Goal: Task Accomplishment & Management: Manage account settings

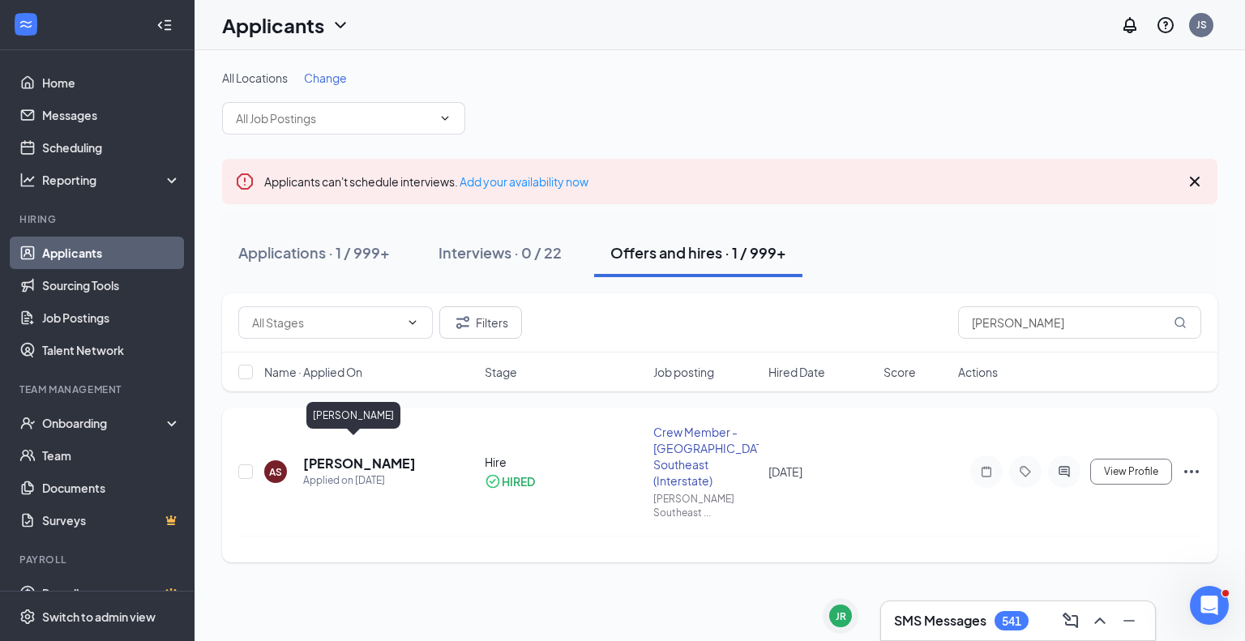
click at [344, 455] on h5 "[PERSON_NAME]" at bounding box center [359, 464] width 113 height 18
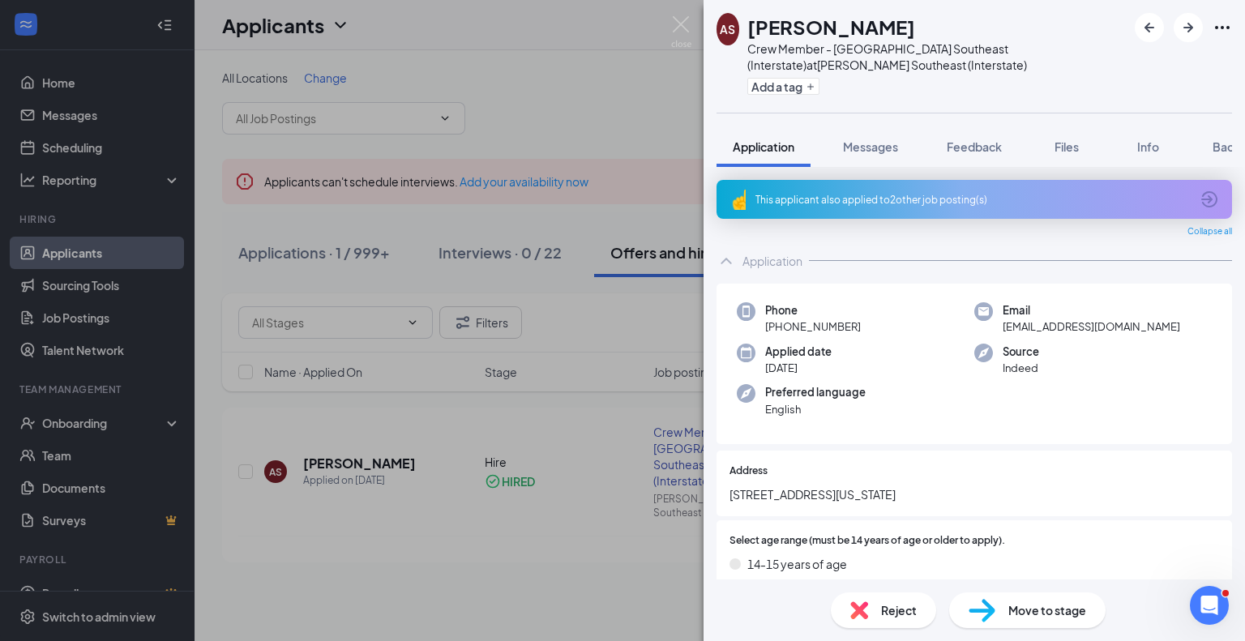
click at [412, 527] on div "AS Alysa Sikes Crew Member - Kearney Southeast (Interstate) at Kearney Southeas…" at bounding box center [622, 320] width 1245 height 641
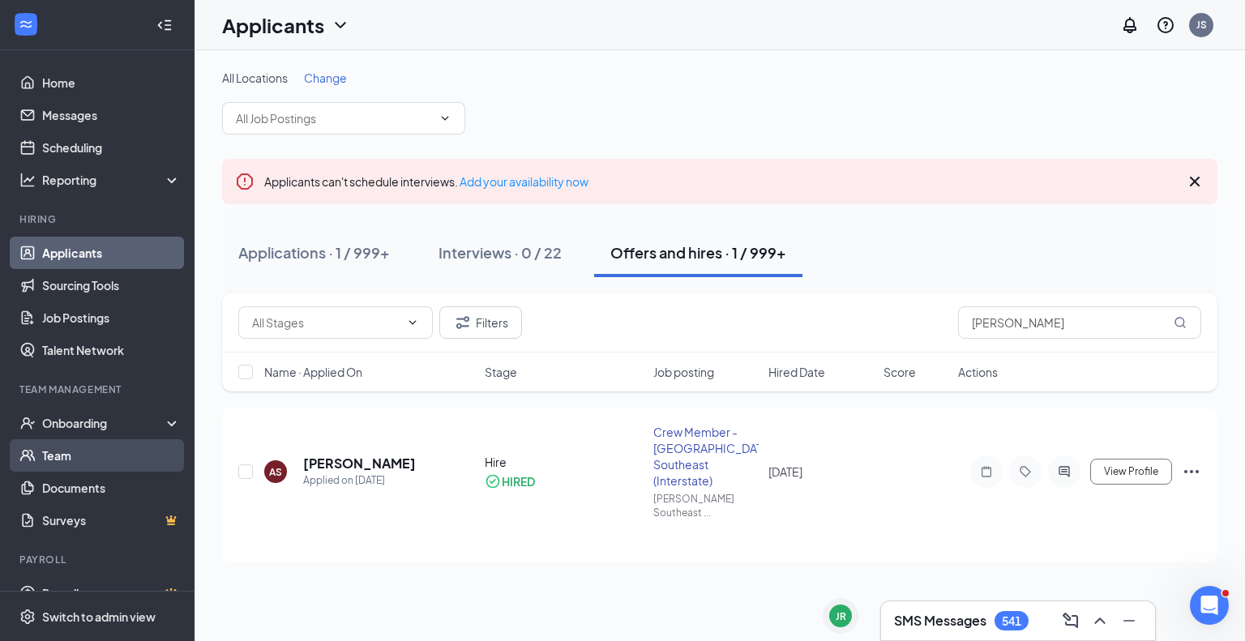
click at [70, 449] on link "Team" at bounding box center [111, 455] width 139 height 32
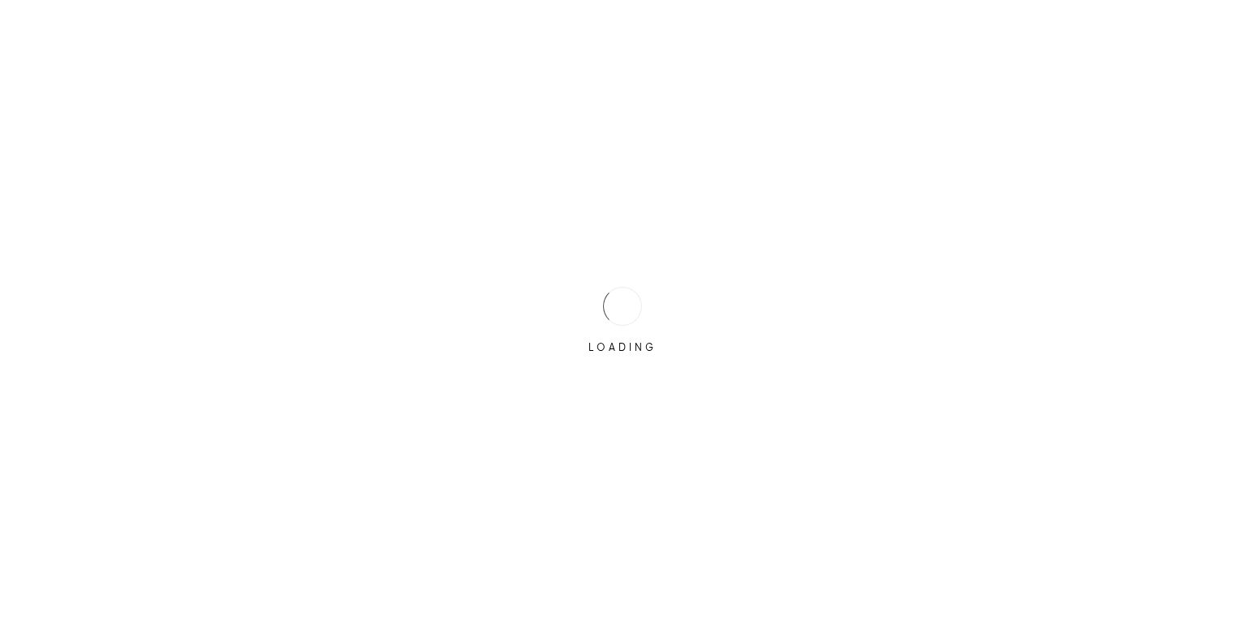
click at [545, 306] on div "LOADING" at bounding box center [622, 320] width 1245 height 641
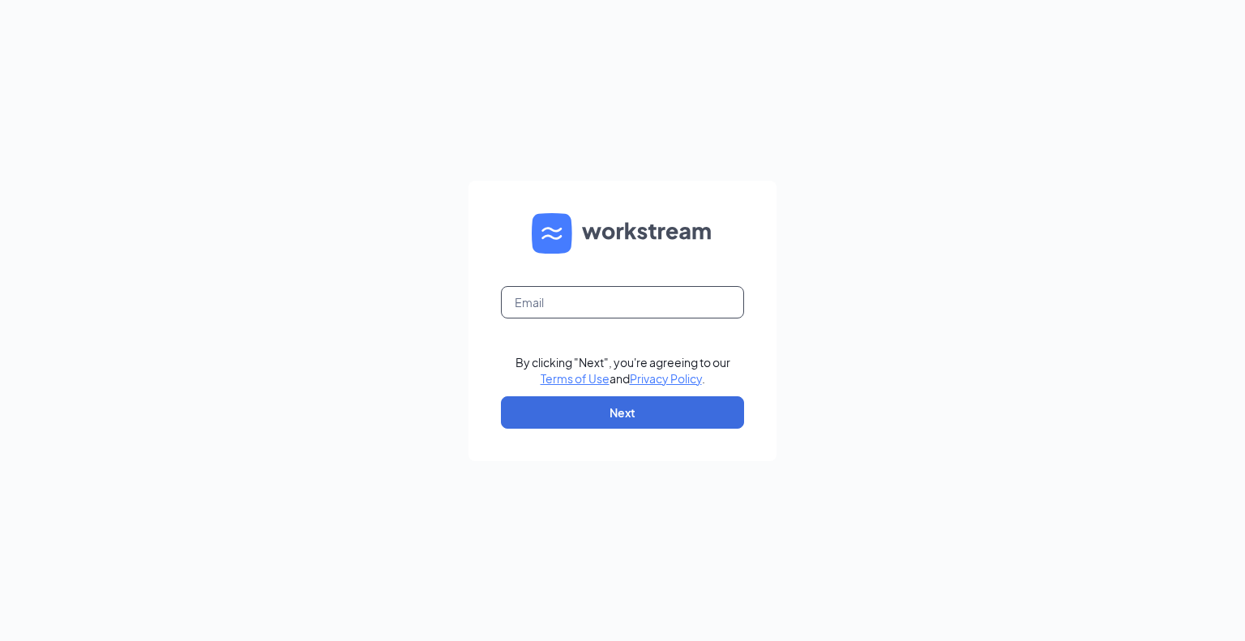
click at [564, 305] on input "text" at bounding box center [622, 302] width 243 height 32
type input "[EMAIL_ADDRESS][DOMAIN_NAME]"
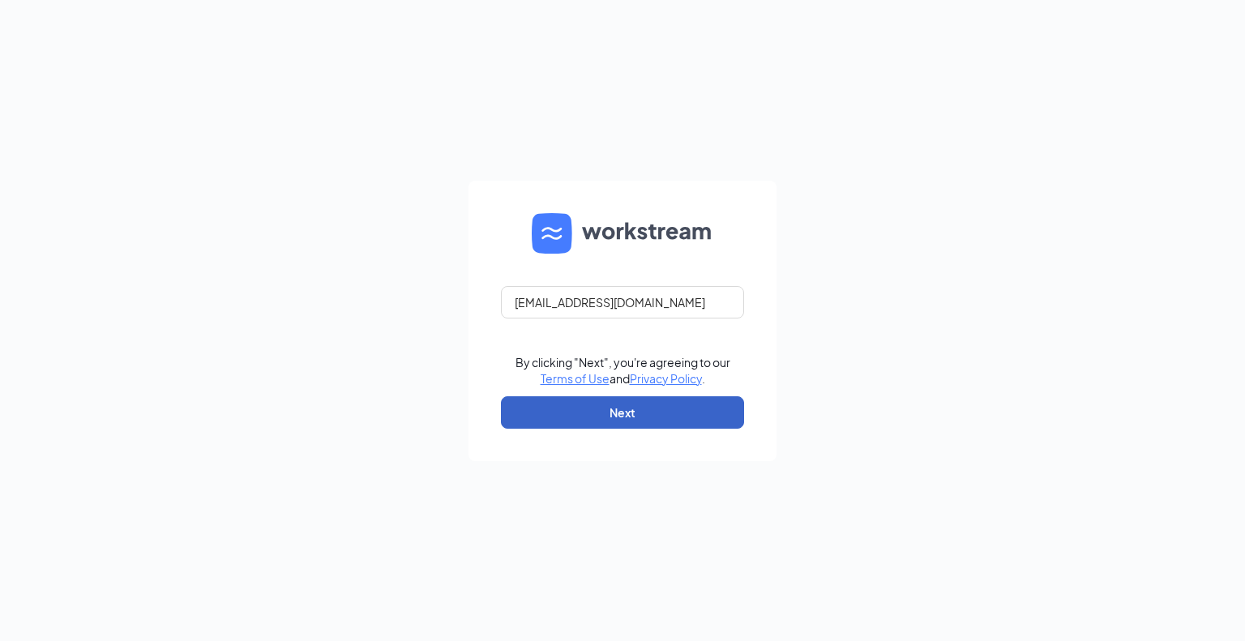
click at [650, 404] on button "Next" at bounding box center [622, 412] width 243 height 32
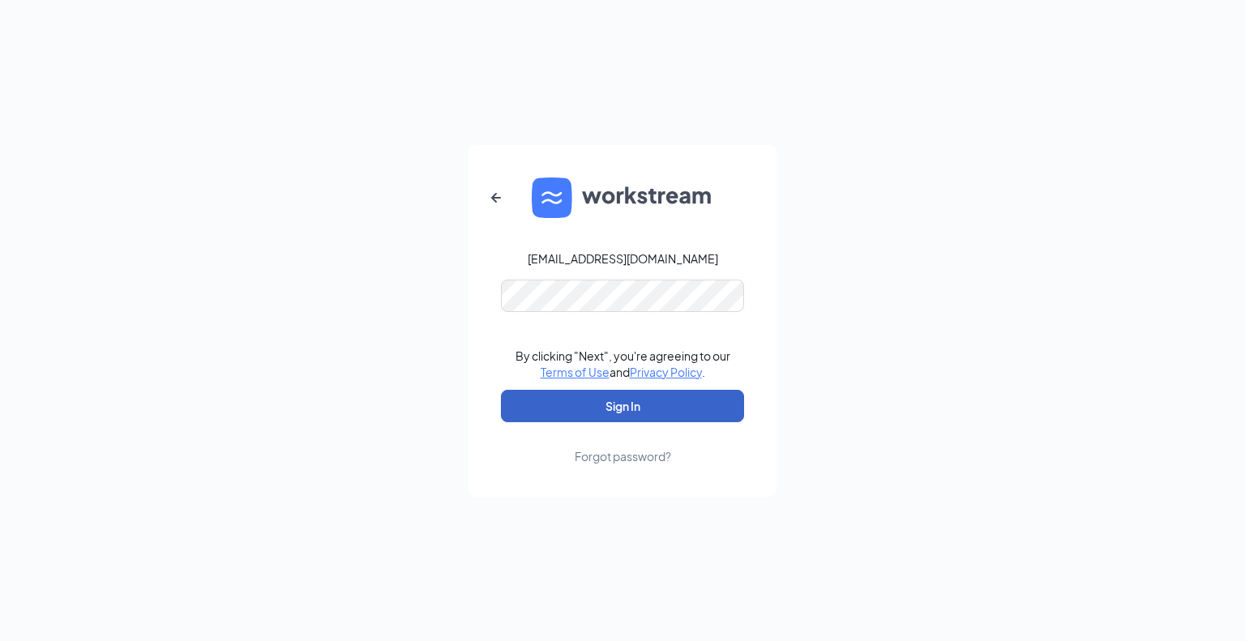
click at [647, 399] on button "Sign In" at bounding box center [622, 406] width 243 height 32
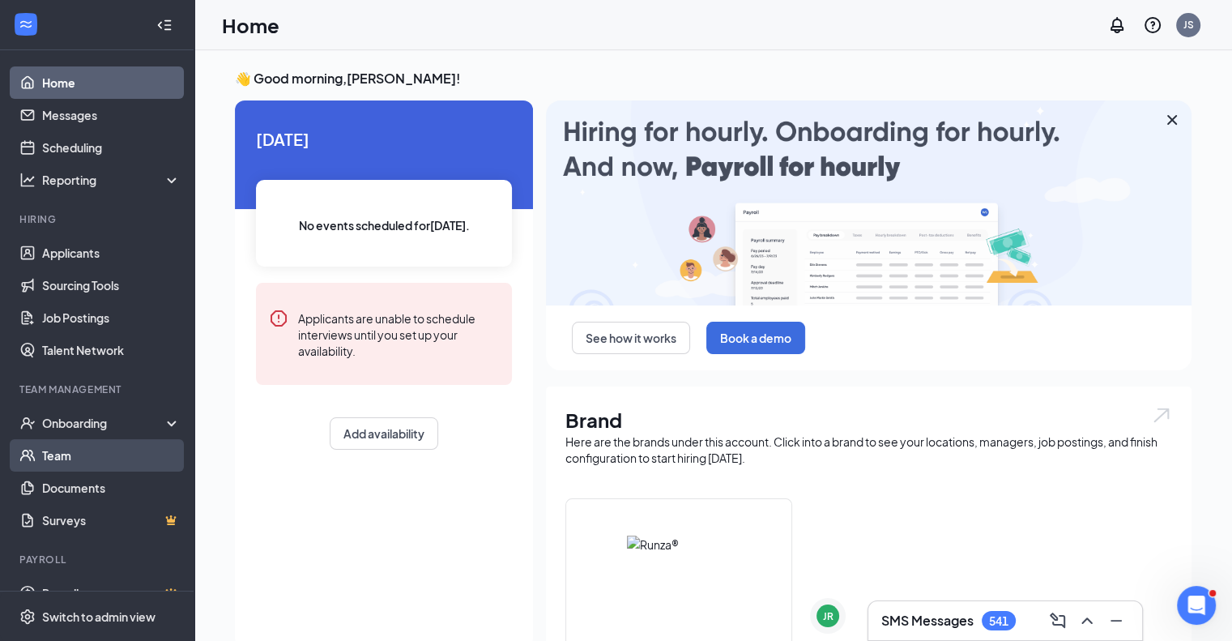
click at [104, 450] on link "Team" at bounding box center [111, 455] width 139 height 32
